Goal: Transaction & Acquisition: Purchase product/service

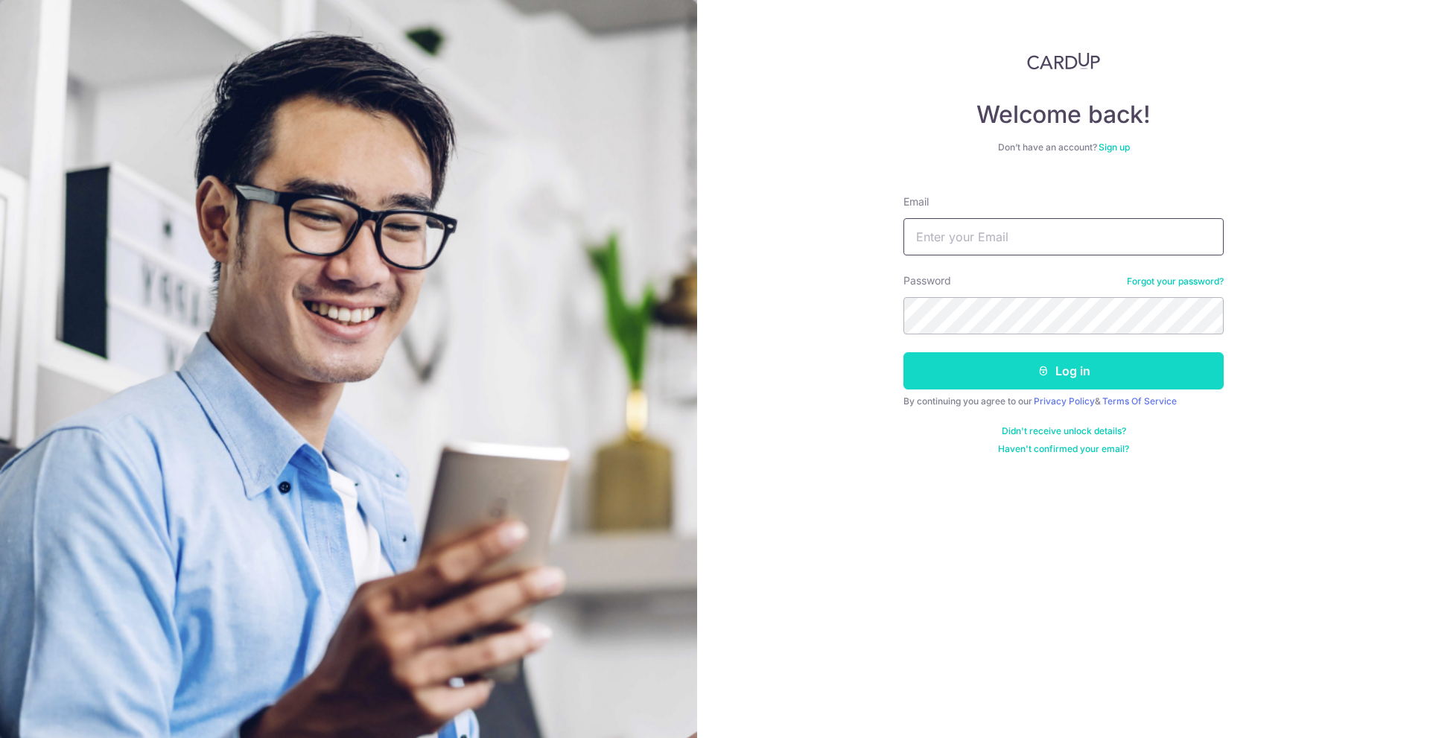
type input "[EMAIL_ADDRESS][DOMAIN_NAME]"
click at [1065, 372] on button "Log in" at bounding box center [1064, 370] width 320 height 37
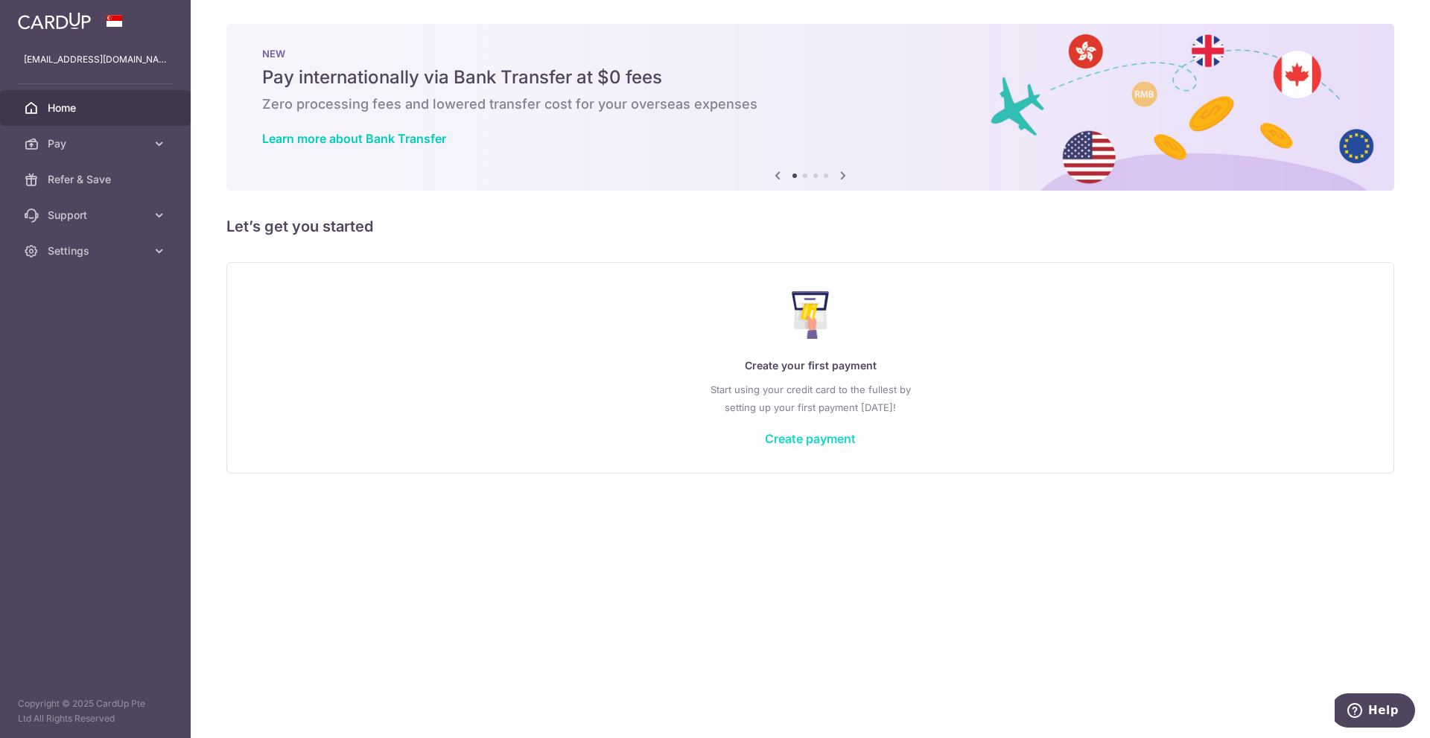
click at [828, 440] on link "Create payment" at bounding box center [810, 438] width 91 height 15
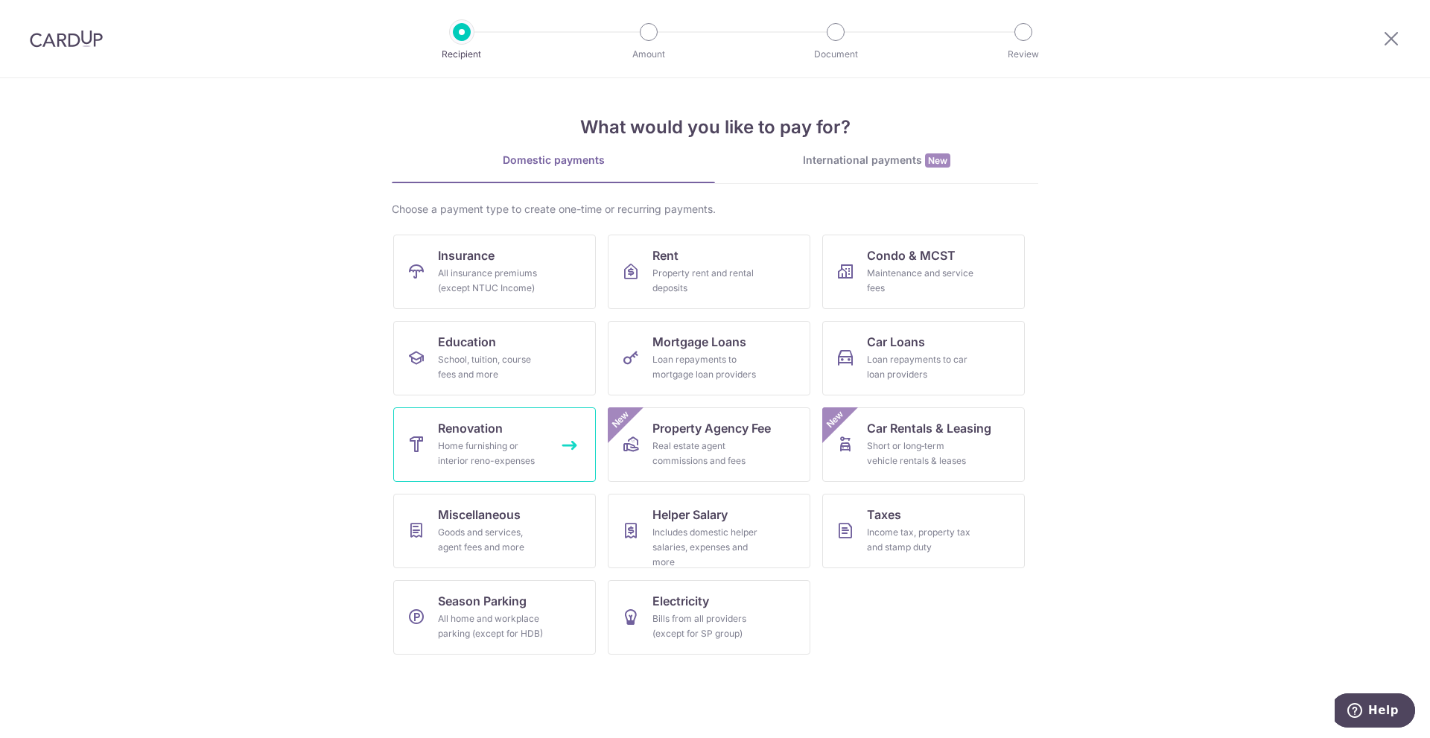
click at [529, 431] on link "Renovation Home furnishing or interior reno-expenses" at bounding box center [494, 444] width 203 height 74
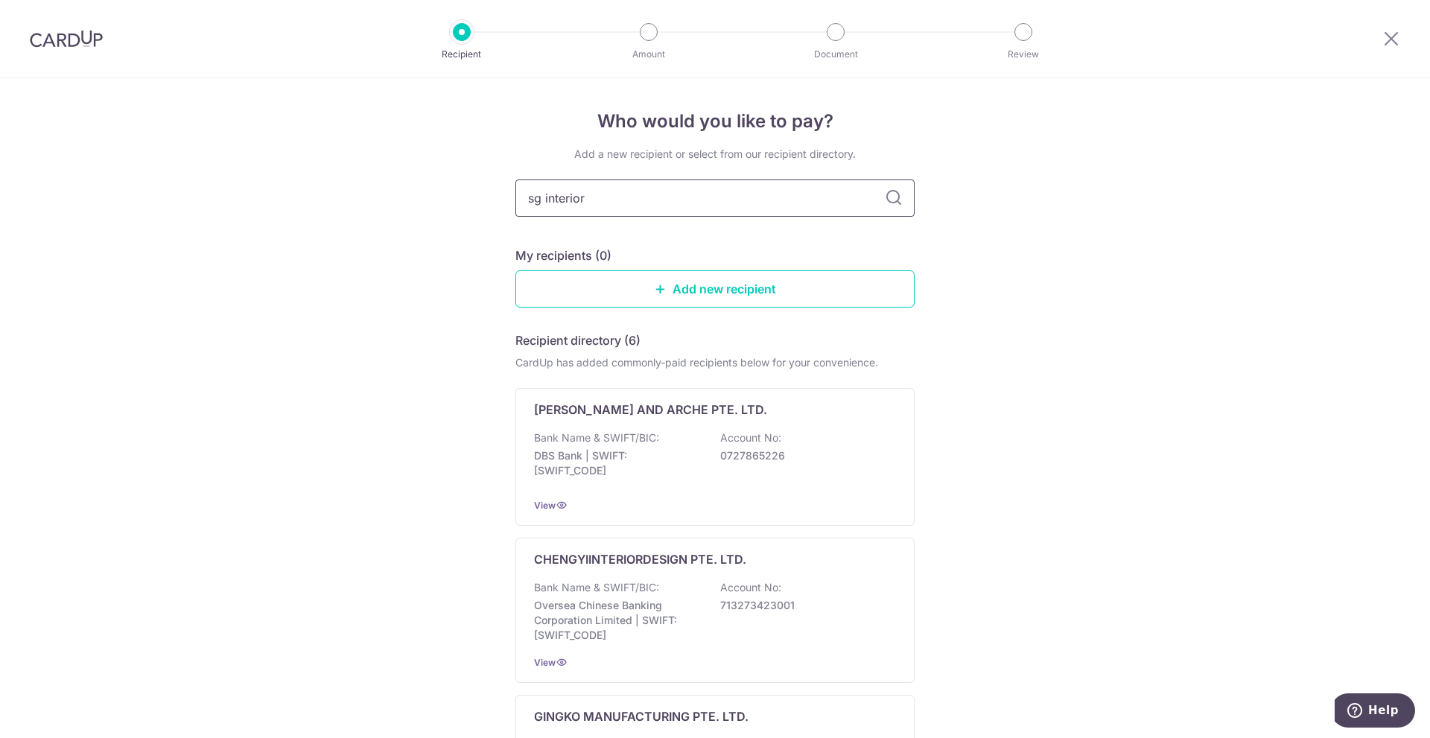
type input "sg interior"
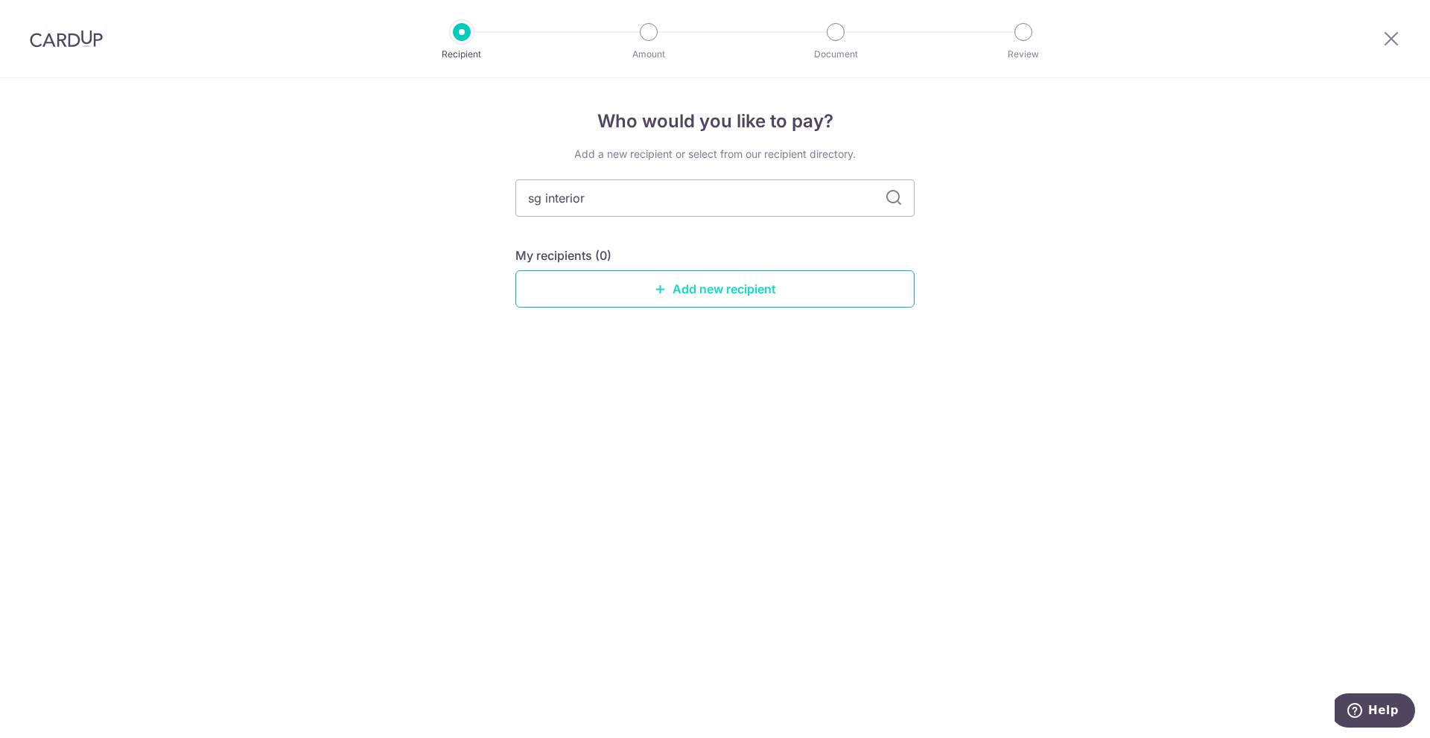
click at [777, 294] on link "Add new recipient" at bounding box center [715, 288] width 399 height 37
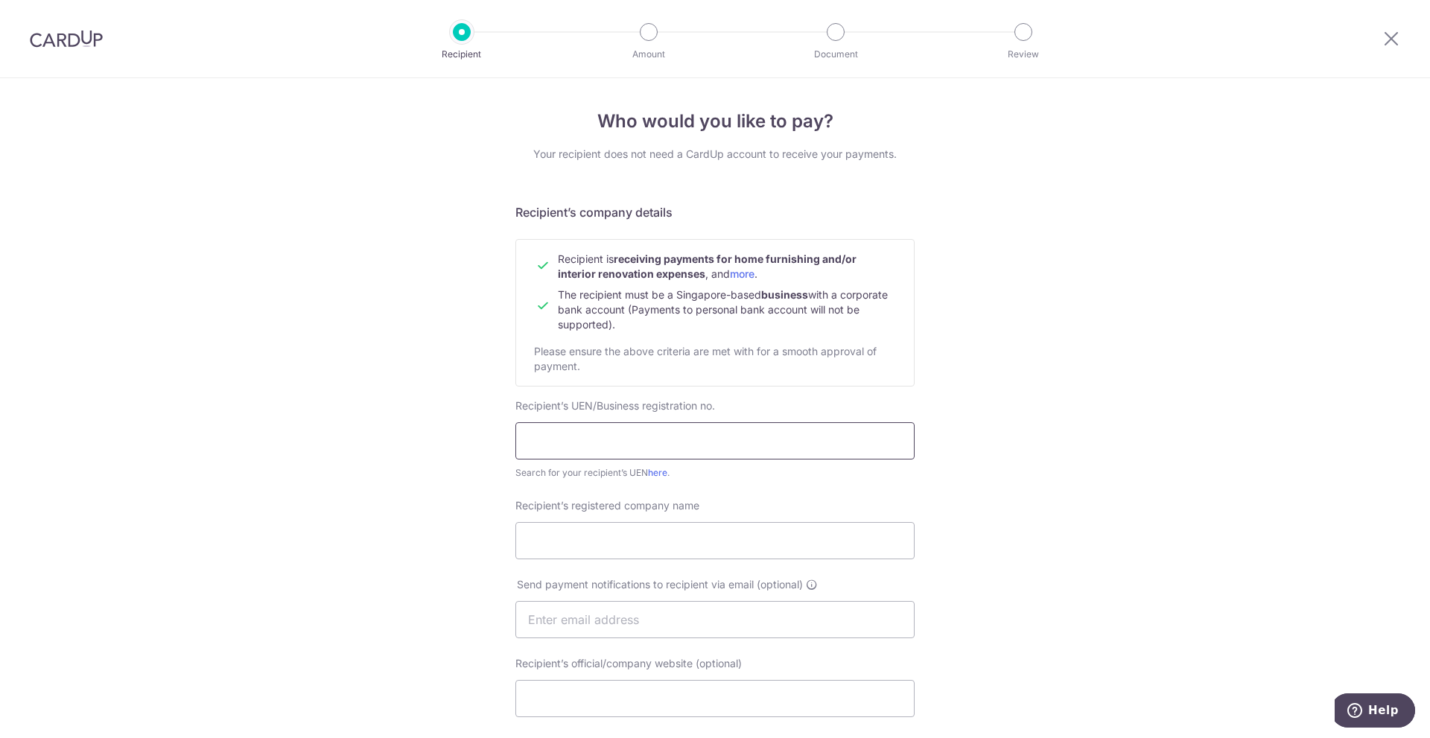
click at [639, 444] on input "text" at bounding box center [715, 440] width 399 height 37
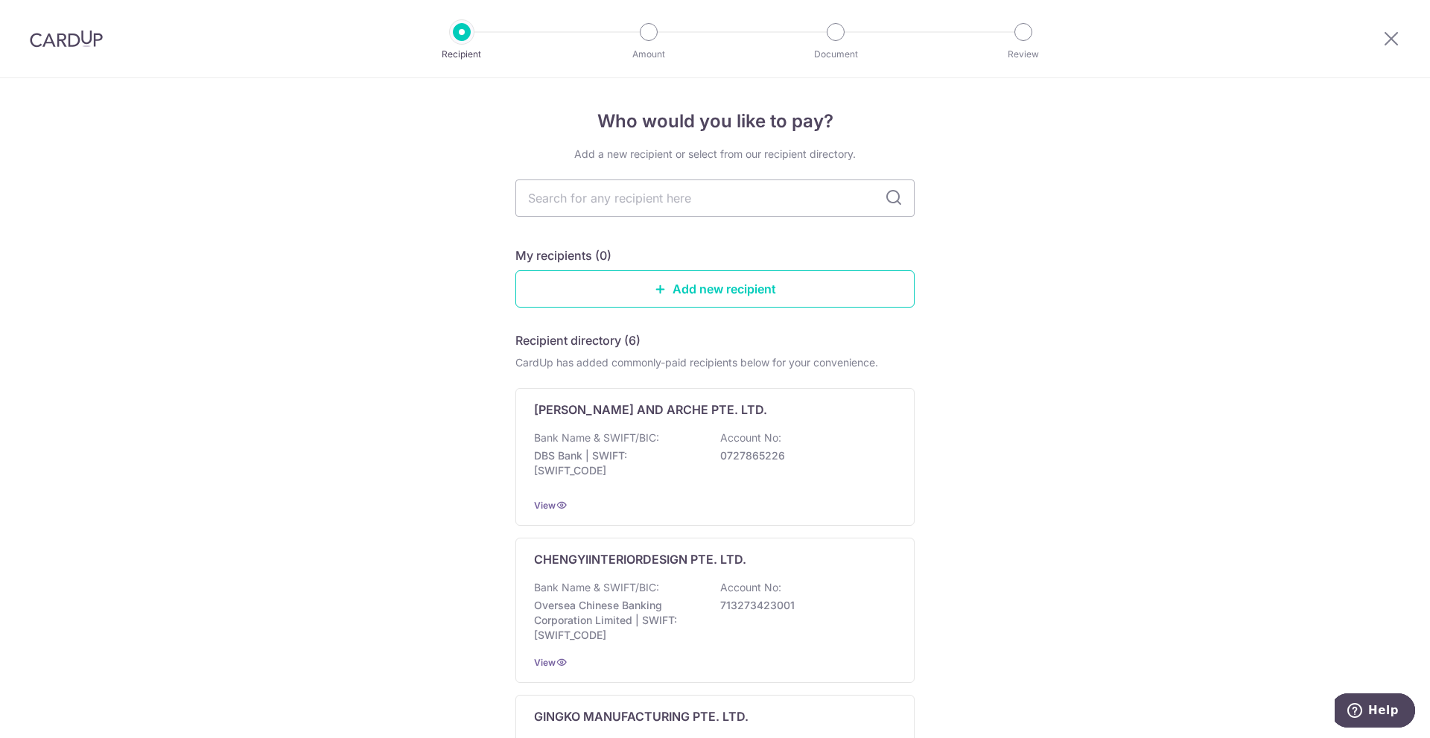
click at [891, 203] on icon at bounding box center [894, 198] width 18 height 18
click at [737, 203] on input "text" at bounding box center [715, 198] width 399 height 37
type input "SG"
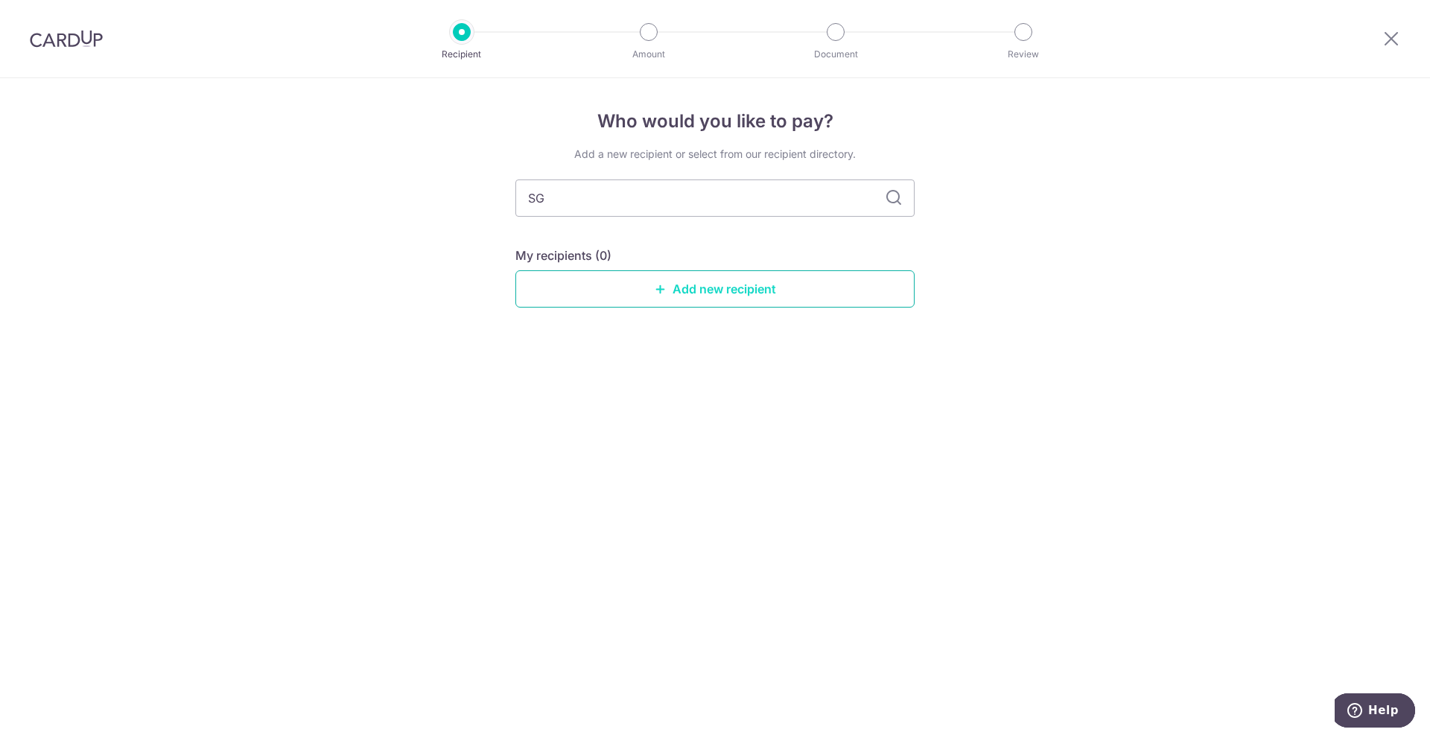
click at [816, 282] on link "Add new recipient" at bounding box center [715, 288] width 399 height 37
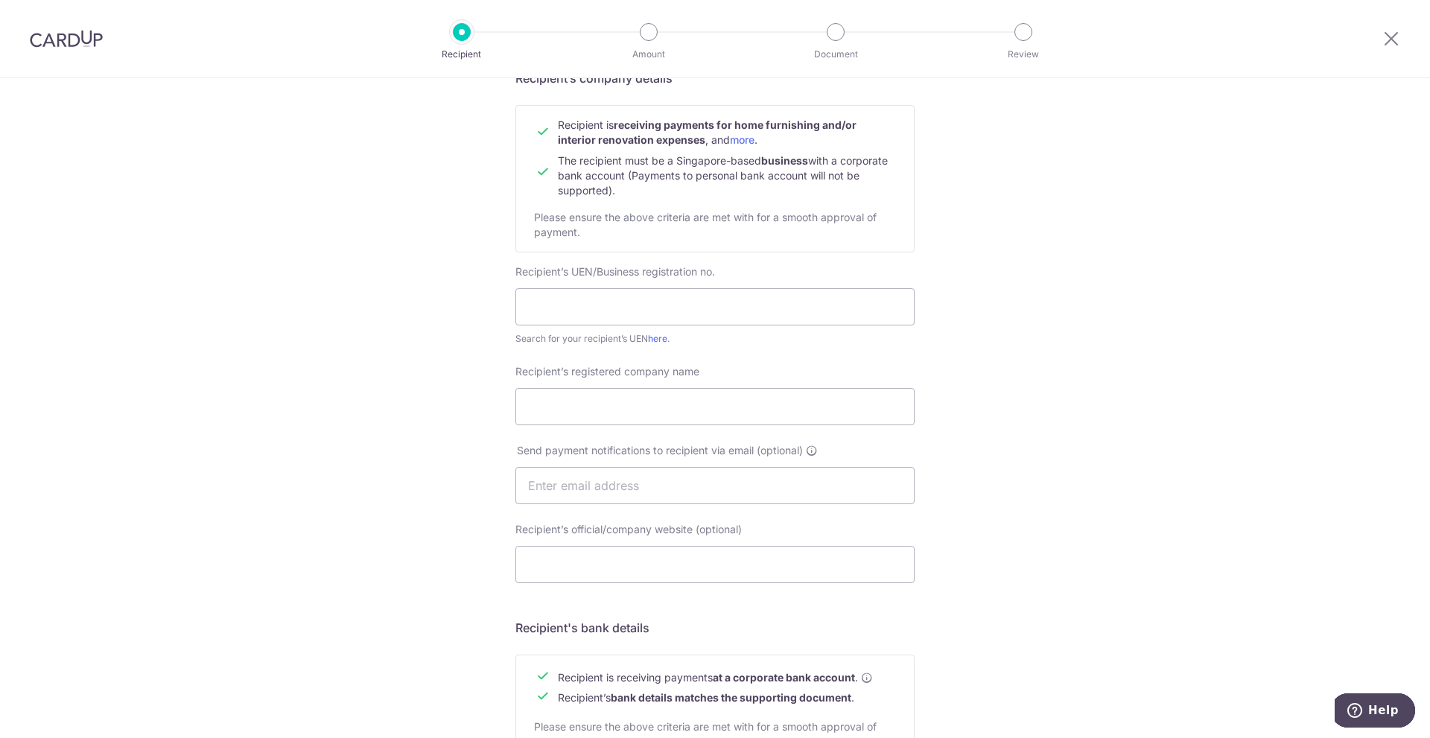
scroll to position [149, 0]
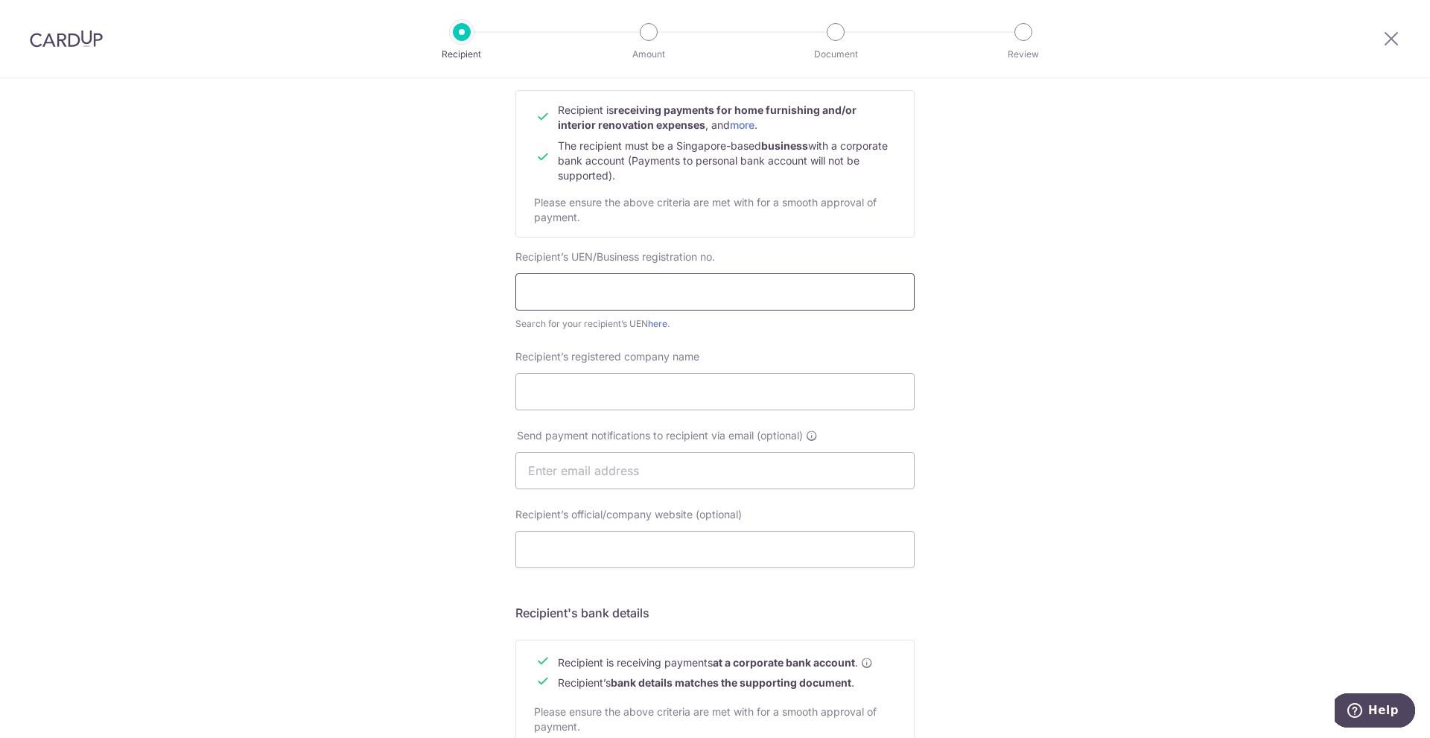
click at [690, 293] on input "text" at bounding box center [715, 291] width 399 height 37
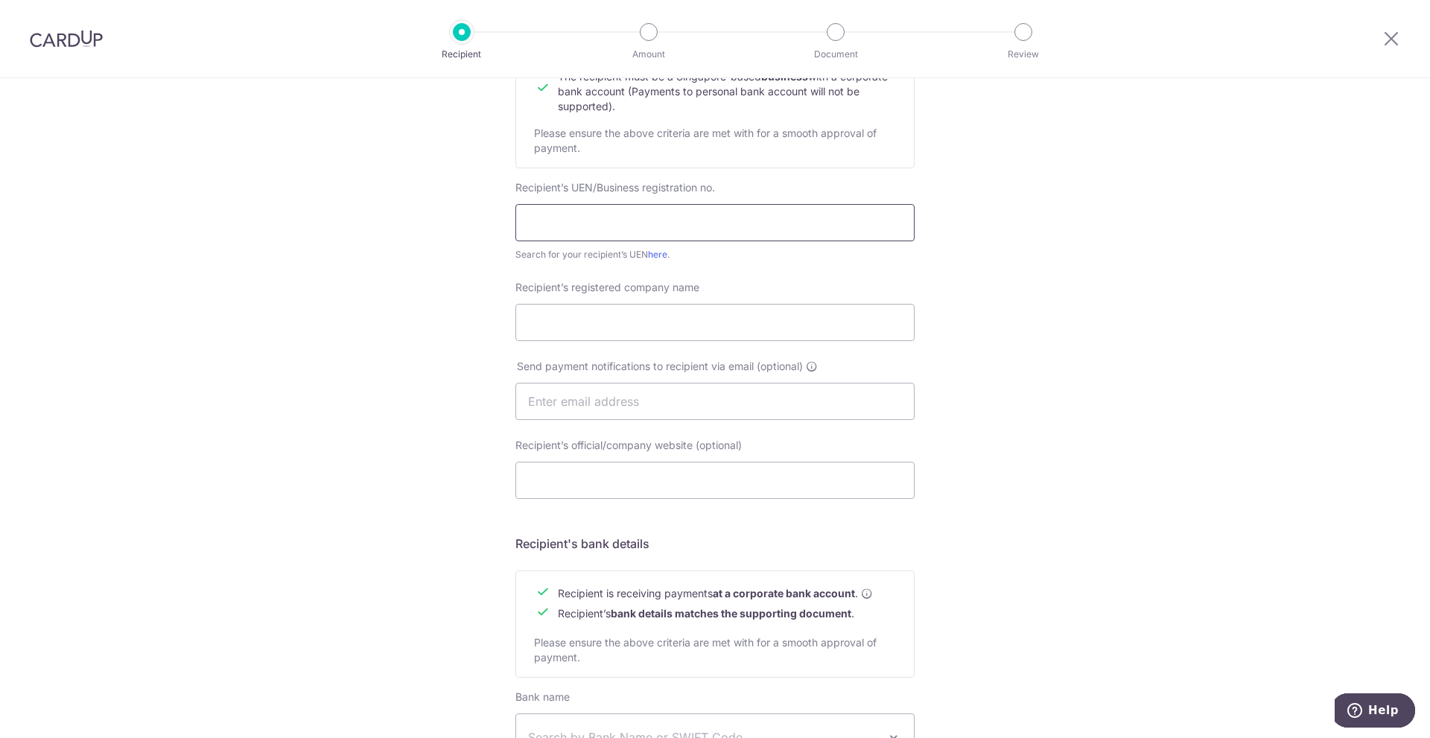
scroll to position [223, 0]
click at [681, 328] on input "Recipient’s registered company name" at bounding box center [715, 317] width 399 height 37
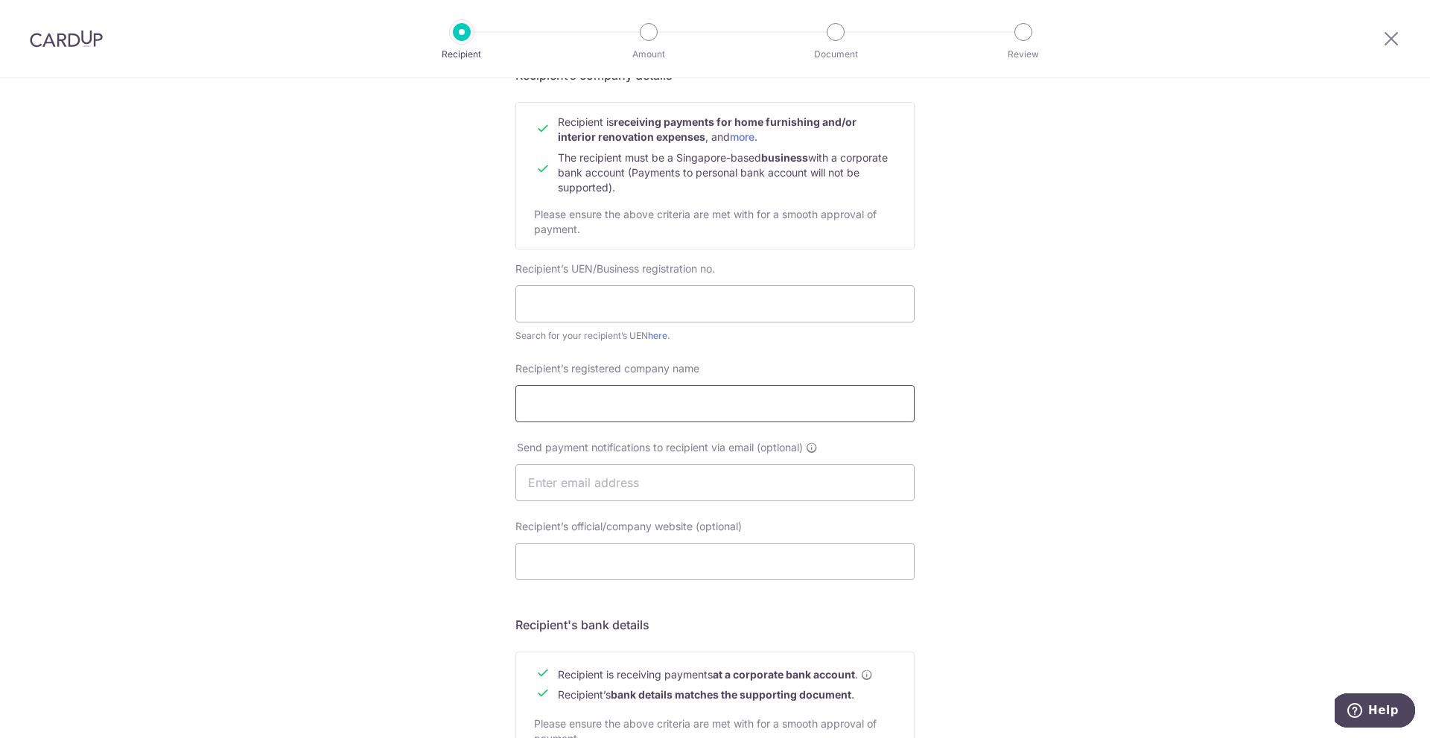
scroll to position [162, 0]
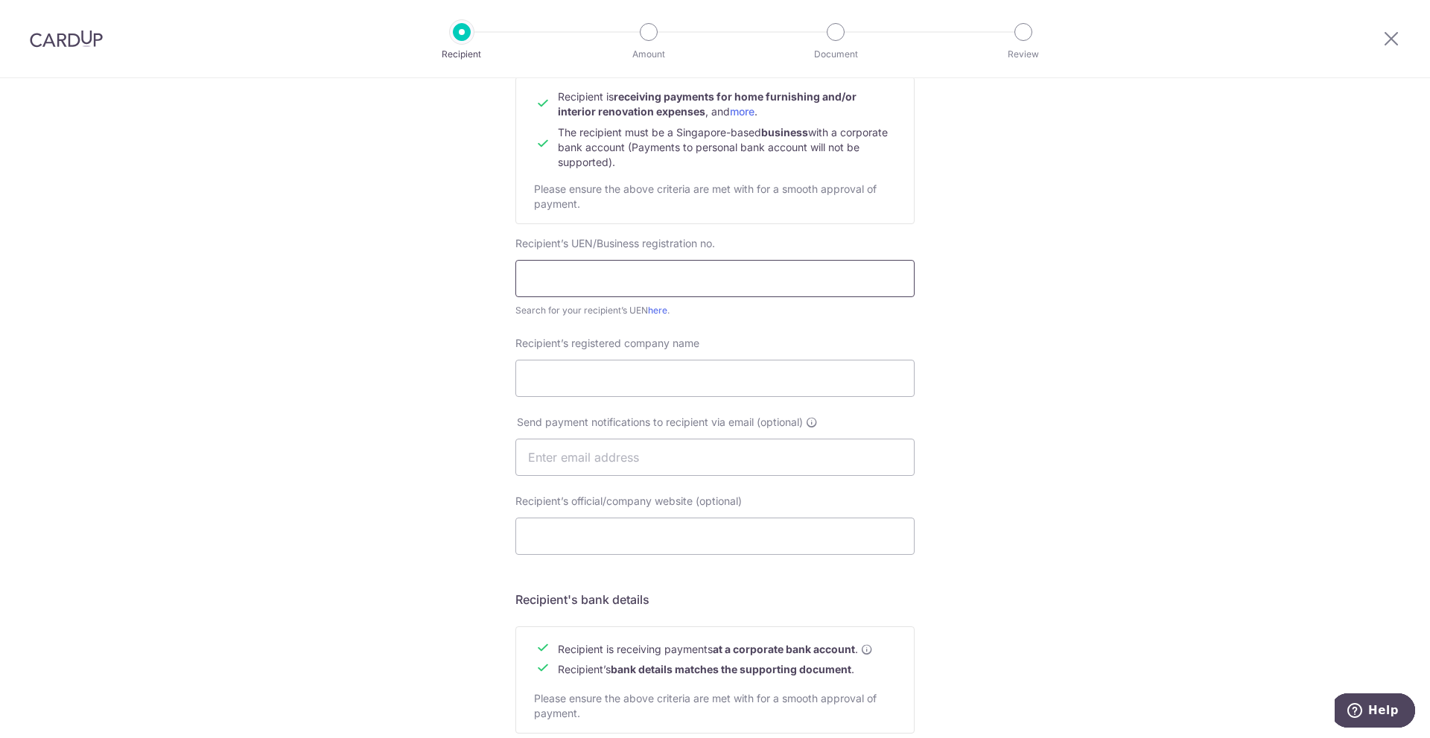
click at [658, 277] on input "text" at bounding box center [715, 278] width 399 height 37
click at [654, 314] on link "here" at bounding box center [657, 310] width 19 height 11
click at [692, 280] on input "text" at bounding box center [715, 278] width 399 height 37
paste input "202032397K"
type input "202032397K"
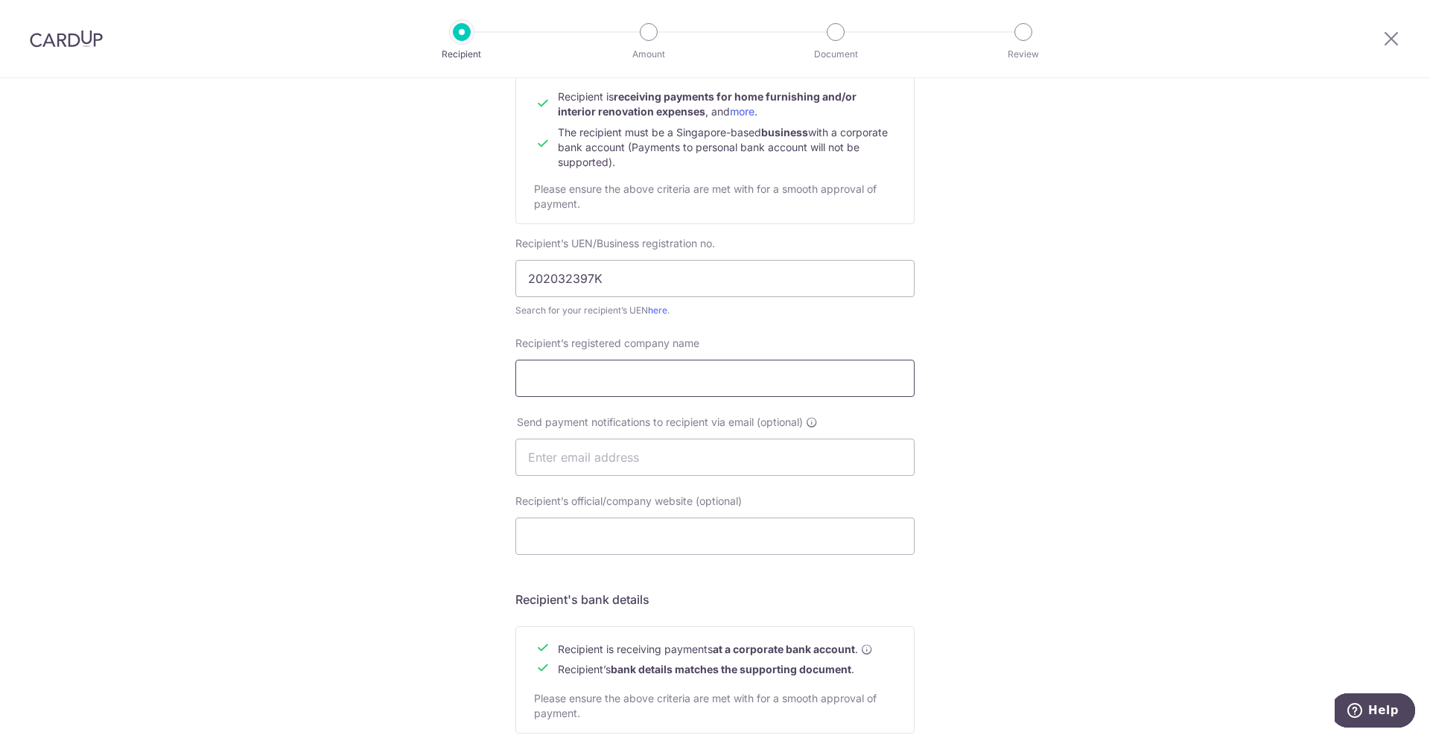
click at [738, 368] on input "Recipient’s registered company name" at bounding box center [715, 378] width 399 height 37
paste input "SG INTERIOR DESIGN PTE. LTD."
type input "SG INTERIOR DESIGN PTE. LTD."
click at [637, 455] on input "text" at bounding box center [715, 457] width 399 height 37
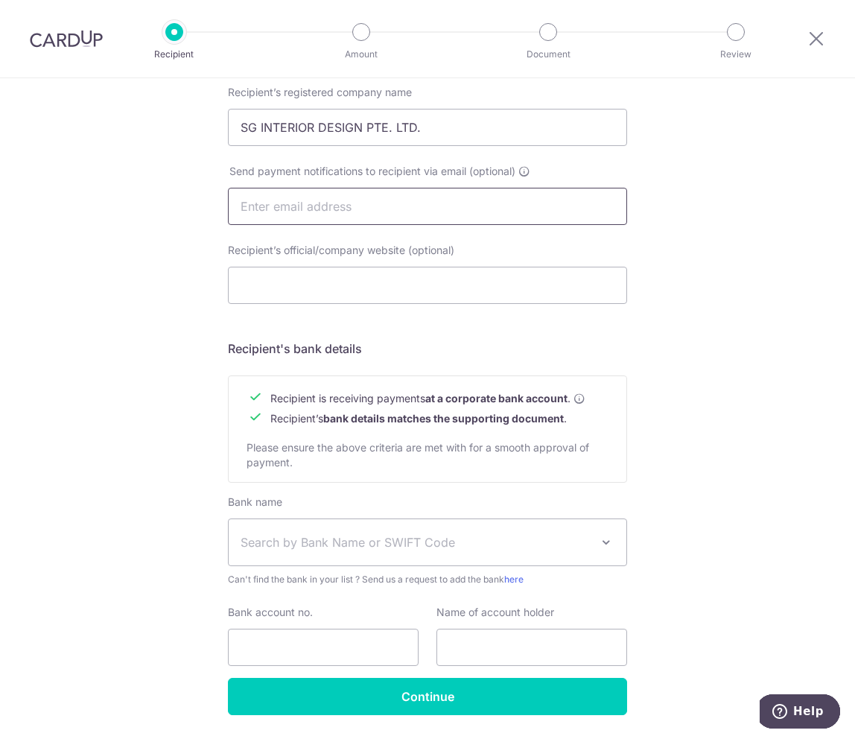
scroll to position [460, 0]
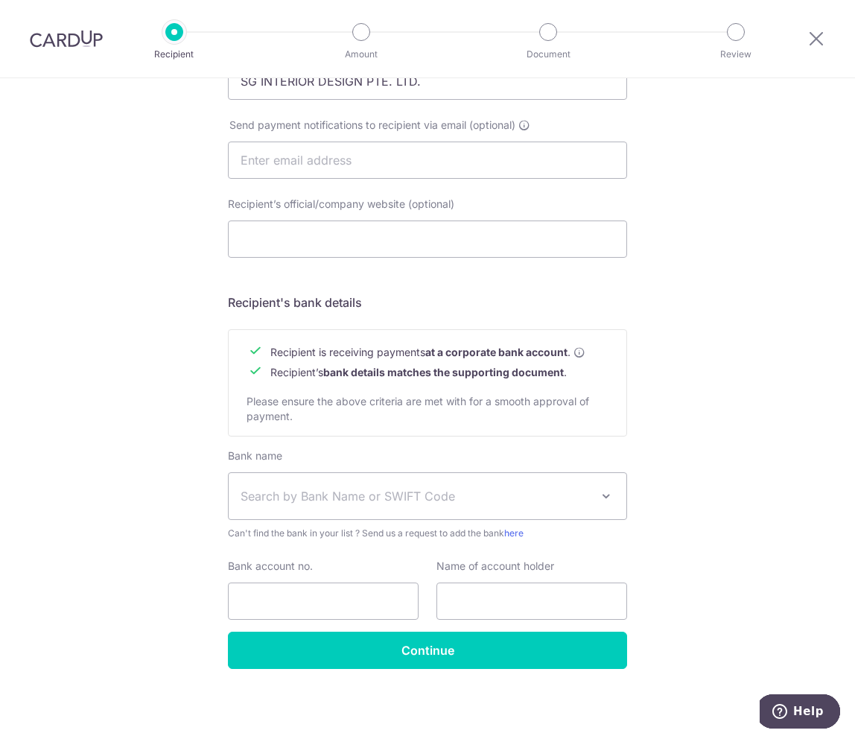
click at [383, 496] on span "Search by Bank Name or SWIFT Code" at bounding box center [416, 496] width 350 height 18
click at [91, 448] on div "Who would you like to pay? Your recipient does not need a CardUp account to rec…" at bounding box center [427, 179] width 855 height 1120
click at [131, 454] on div "Who would you like to pay? Your recipient does not need a CardUp account to rec…" at bounding box center [427, 179] width 855 height 1120
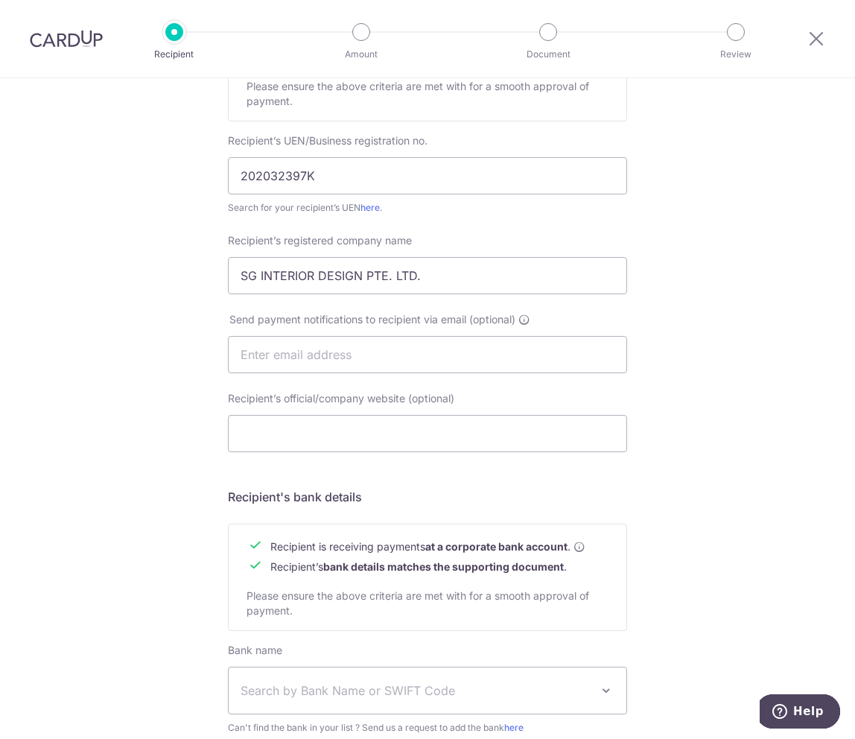
scroll to position [162, 0]
